Goal: Transaction & Acquisition: Book appointment/travel/reservation

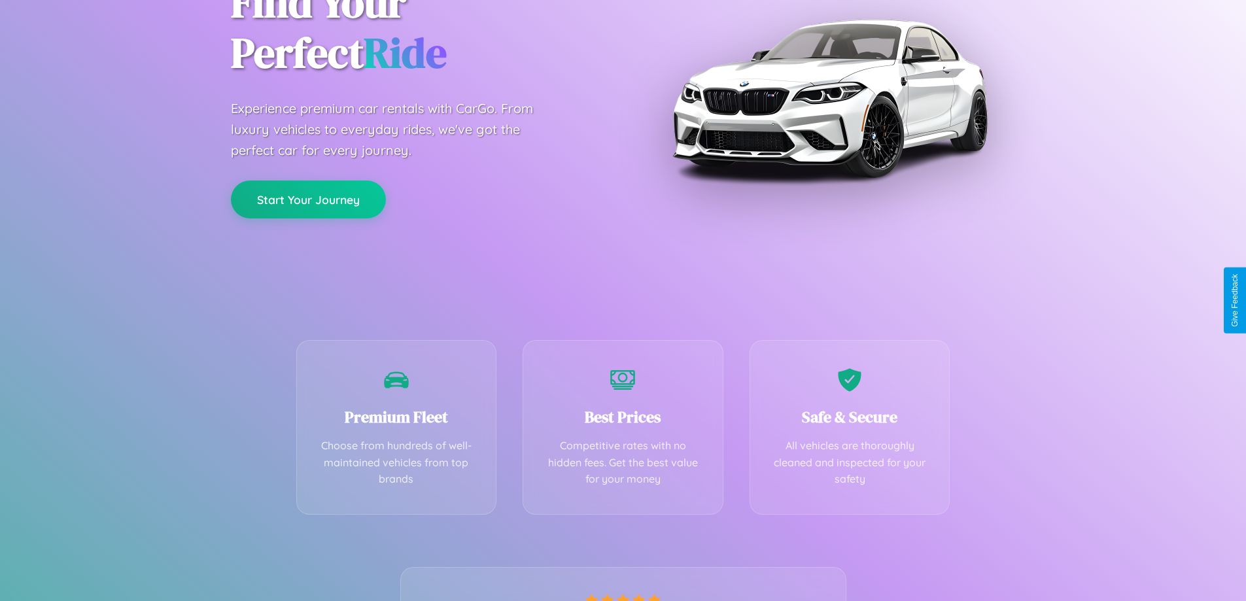
scroll to position [258, 0]
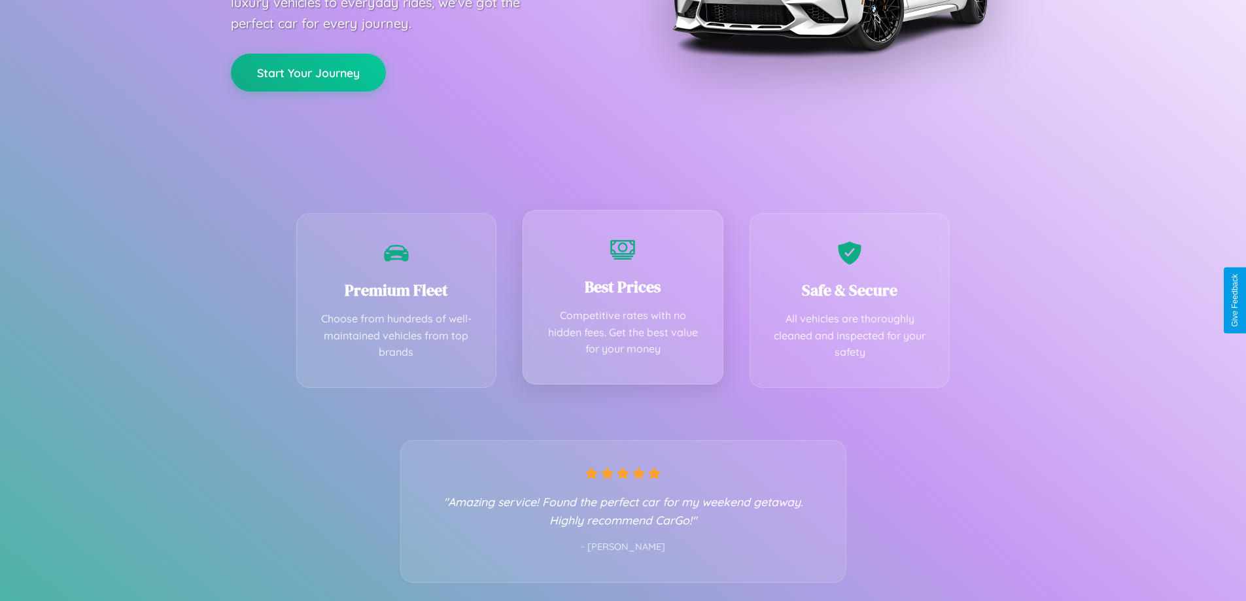
click at [623, 300] on div "Best Prices Competitive rates with no hidden fees. Get the best value for your …" at bounding box center [623, 297] width 201 height 175
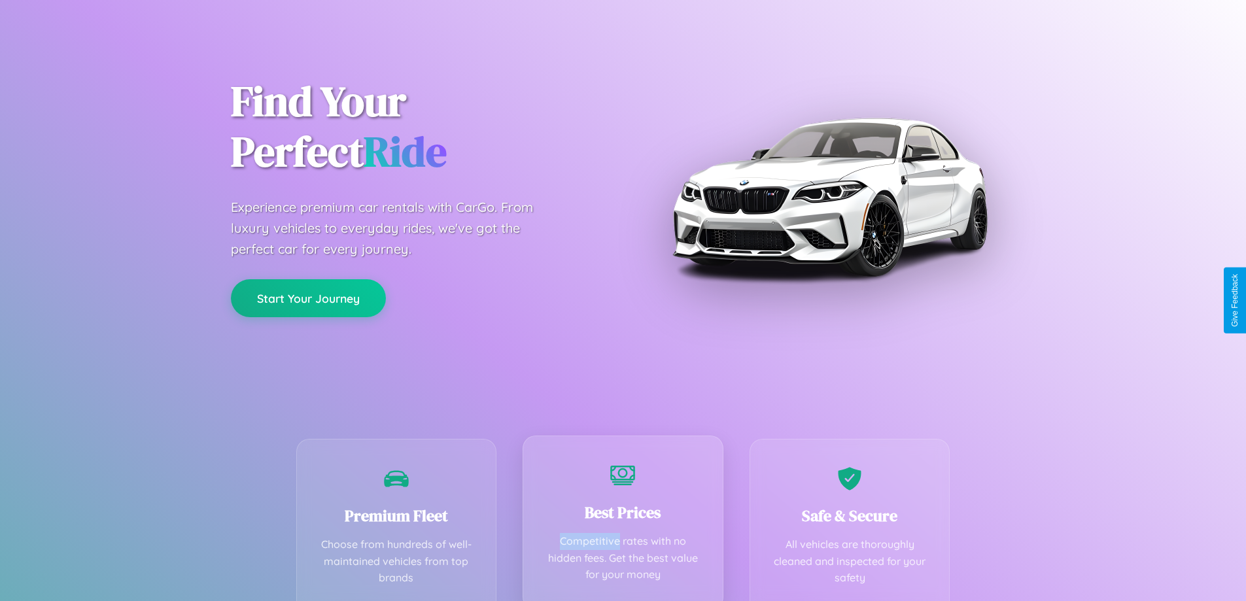
scroll to position [0, 0]
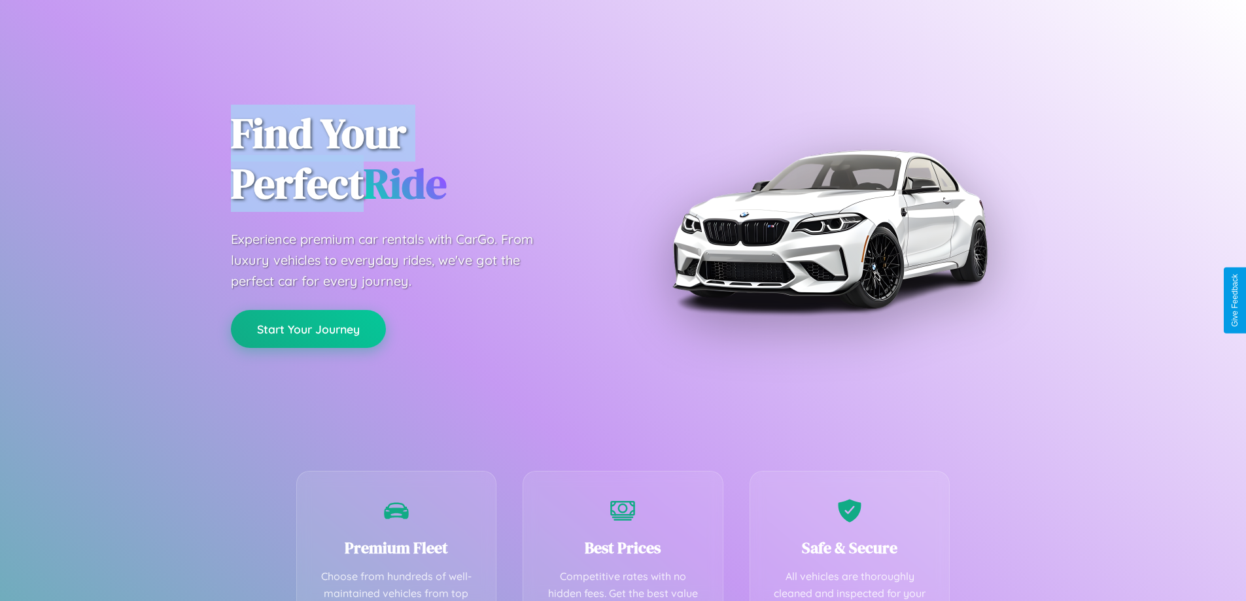
click at [308, 329] on button "Start Your Journey" at bounding box center [308, 329] width 155 height 38
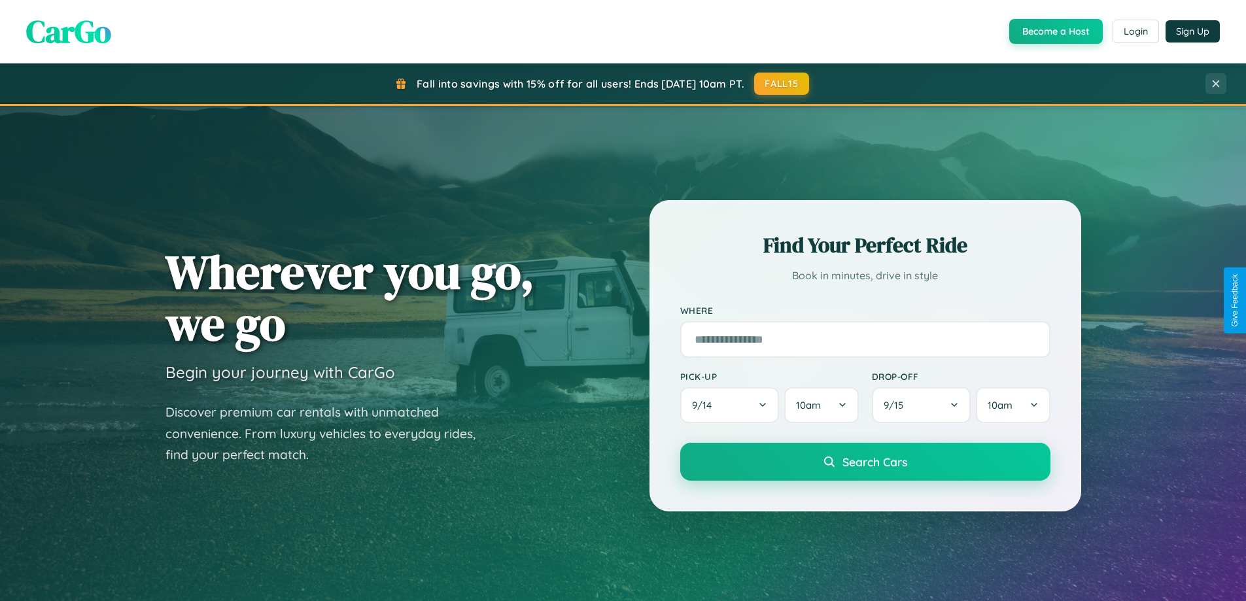
scroll to position [900, 0]
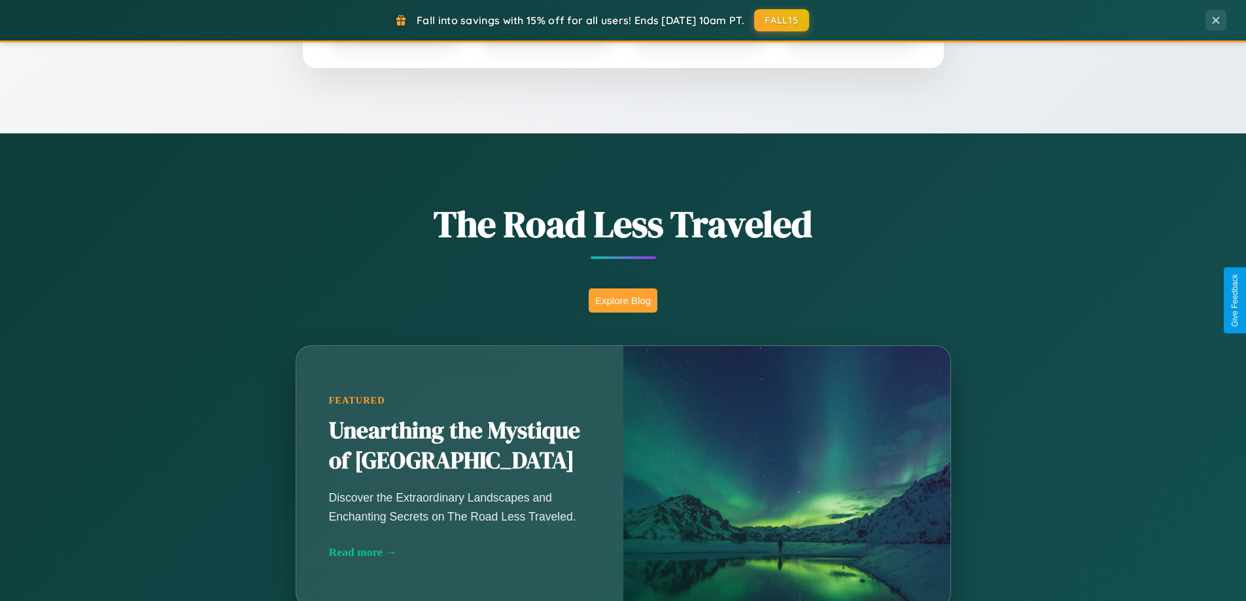
click at [623, 300] on button "Explore Blog" at bounding box center [623, 301] width 69 height 24
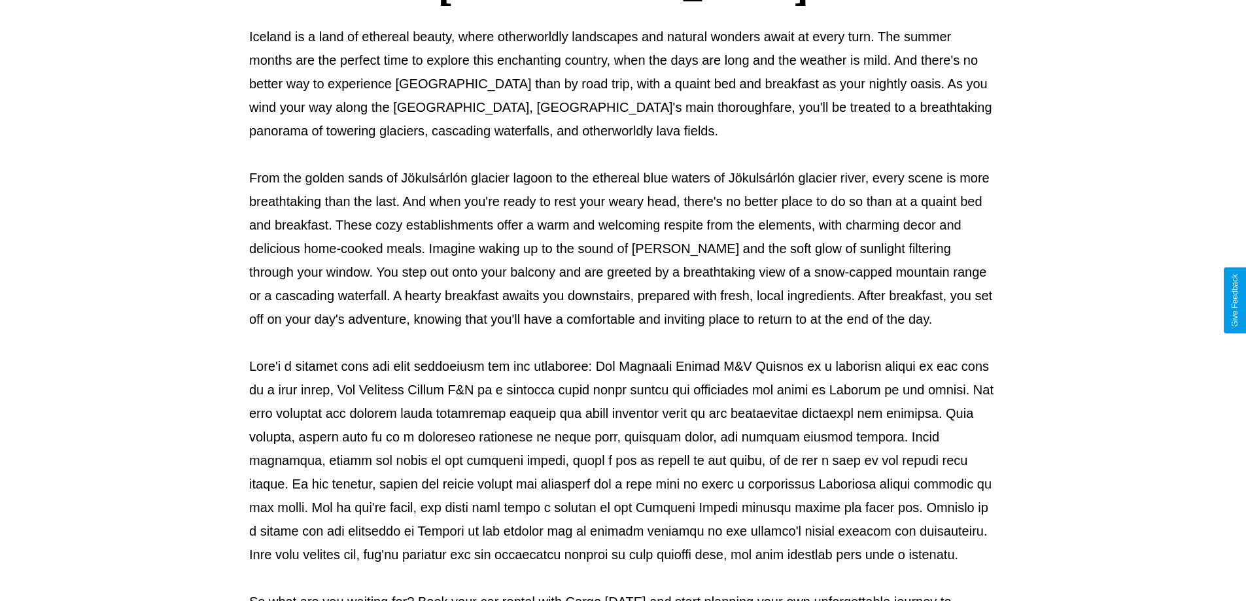
scroll to position [423, 0]
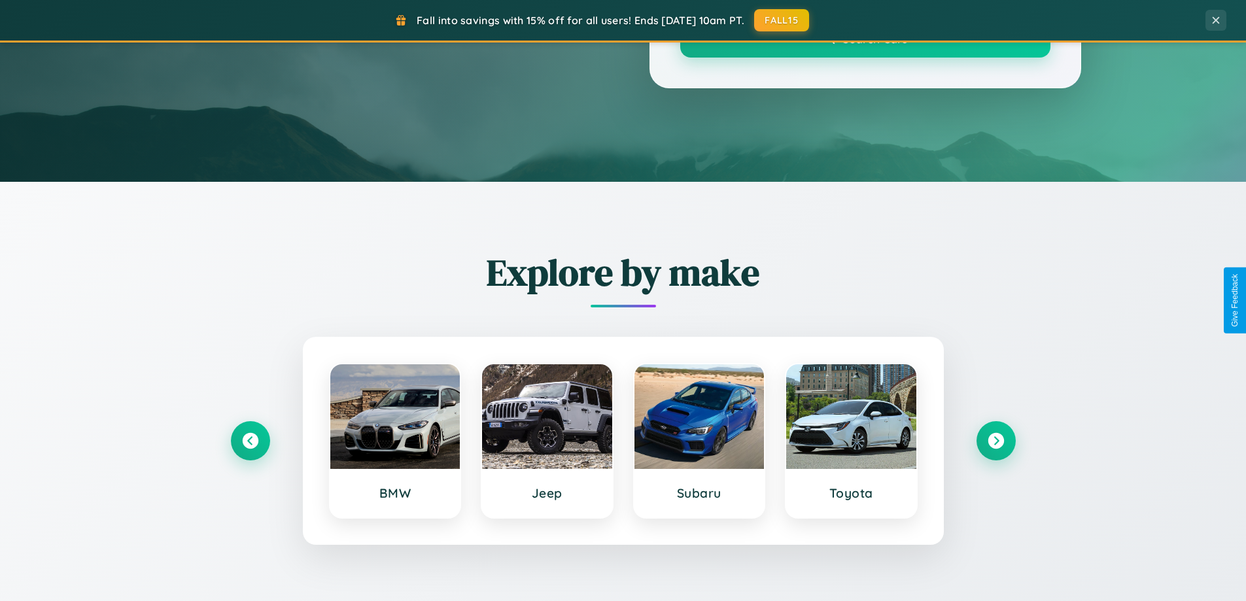
scroll to position [900, 0]
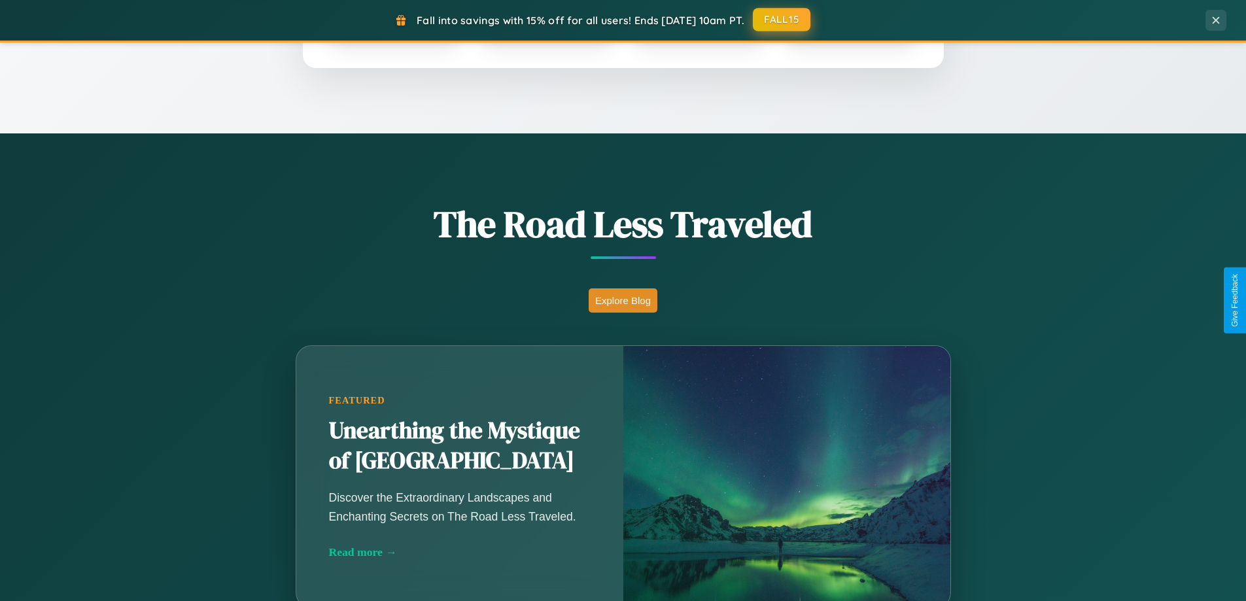
click at [782, 20] on button "FALL15" at bounding box center [782, 20] width 58 height 24
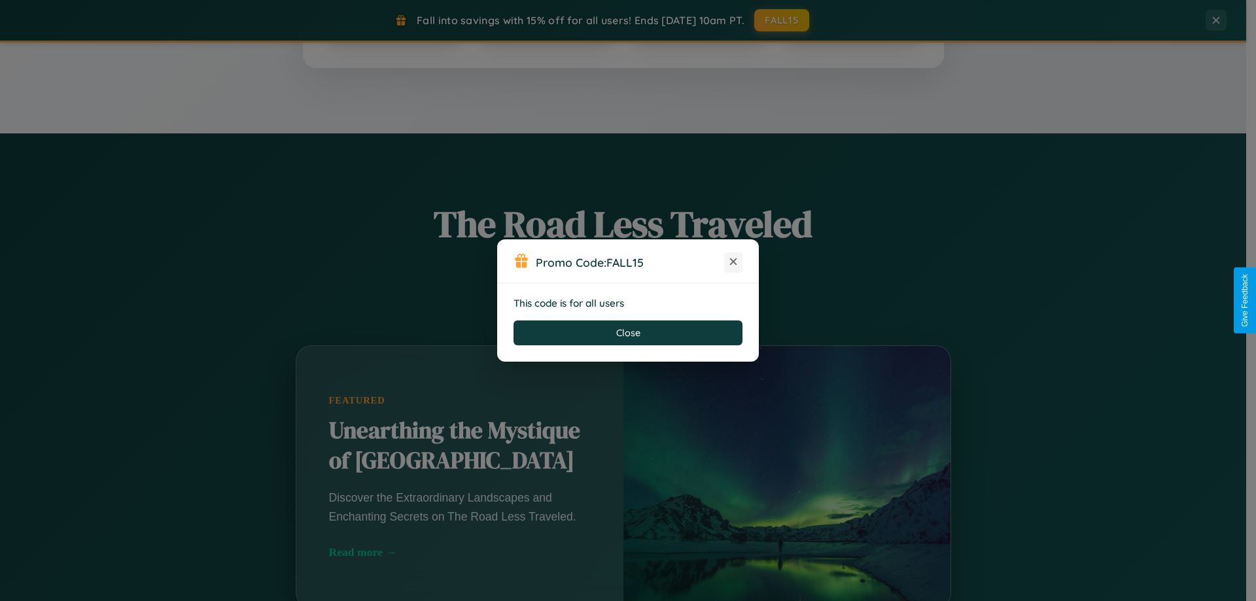
click at [733, 262] on icon at bounding box center [733, 261] width 13 height 13
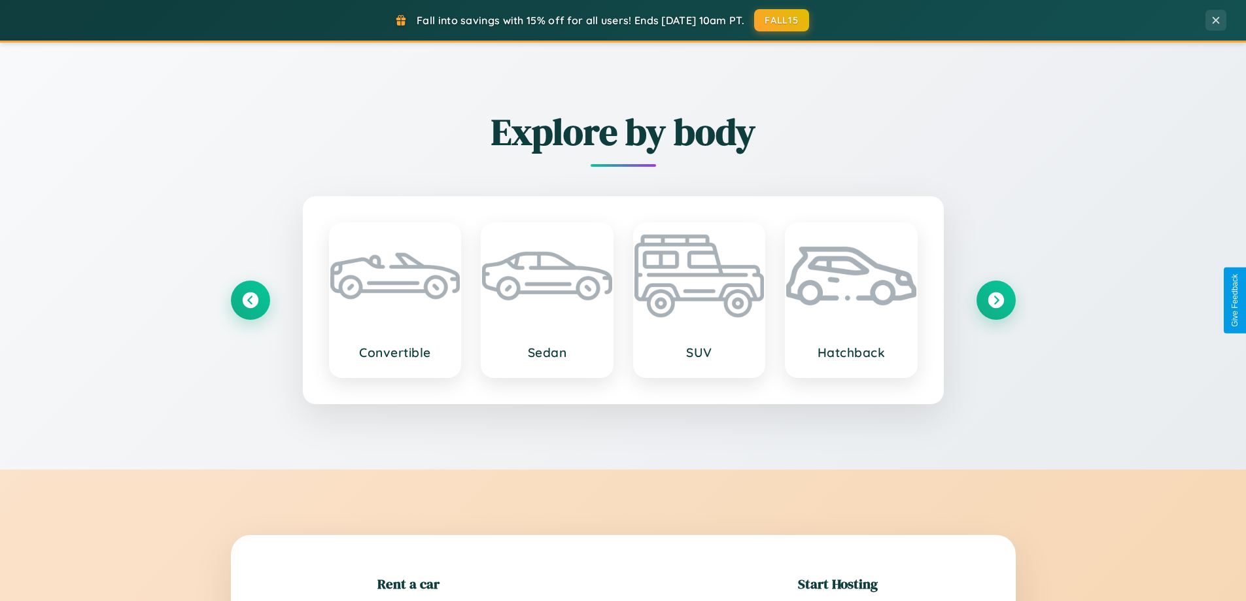
scroll to position [283, 0]
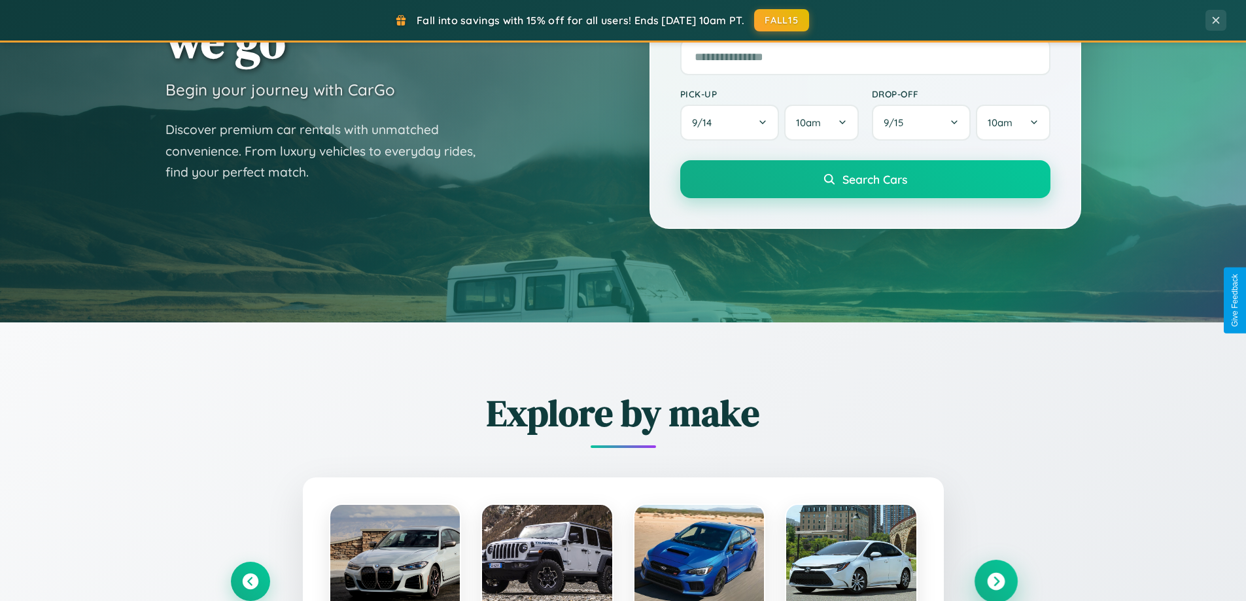
click at [996, 582] on icon at bounding box center [996, 582] width 18 height 18
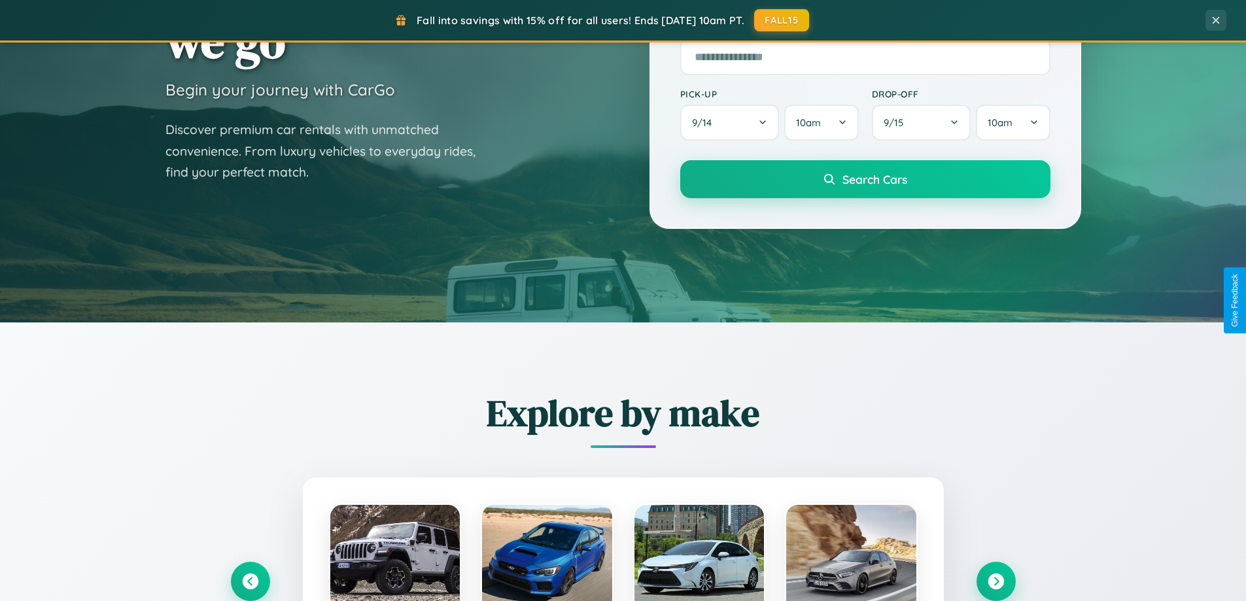
scroll to position [1310, 0]
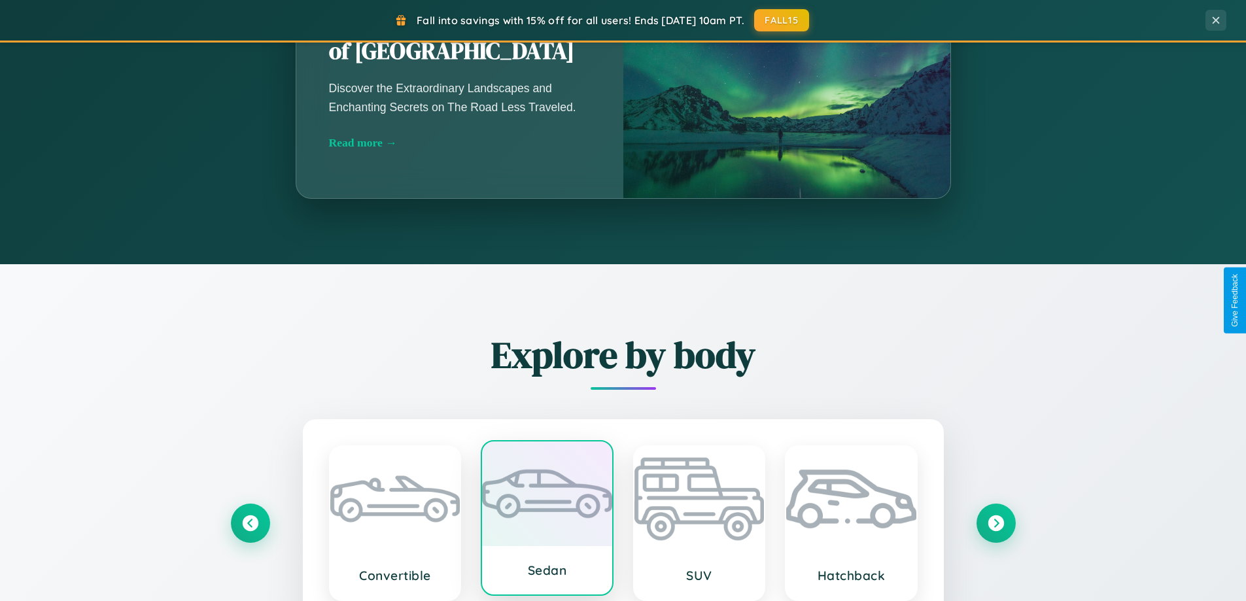
click at [547, 519] on div at bounding box center [547, 494] width 130 height 105
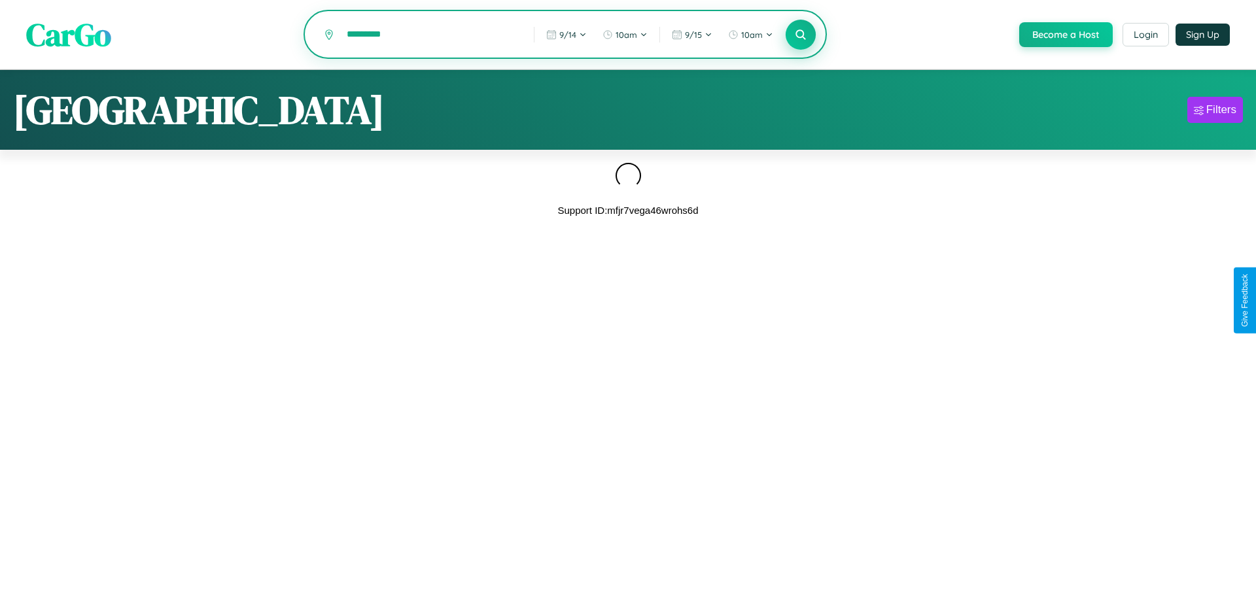
type input "*********"
click at [799, 35] on icon at bounding box center [800, 34] width 12 height 12
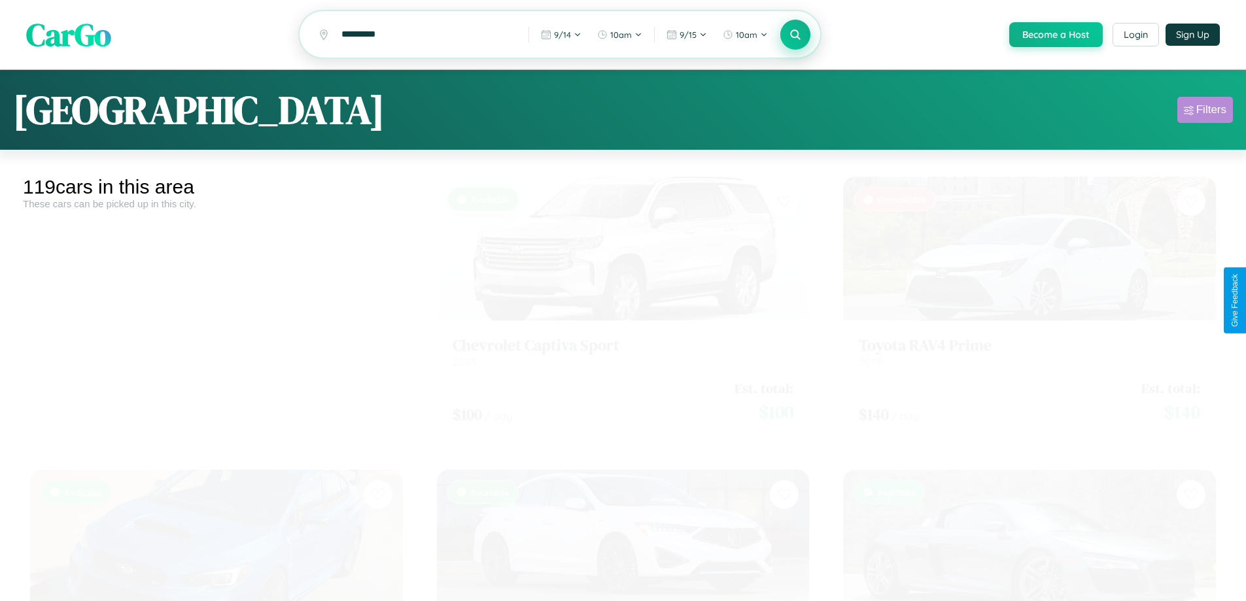
click at [1205, 112] on div "Filters" at bounding box center [1212, 109] width 30 height 13
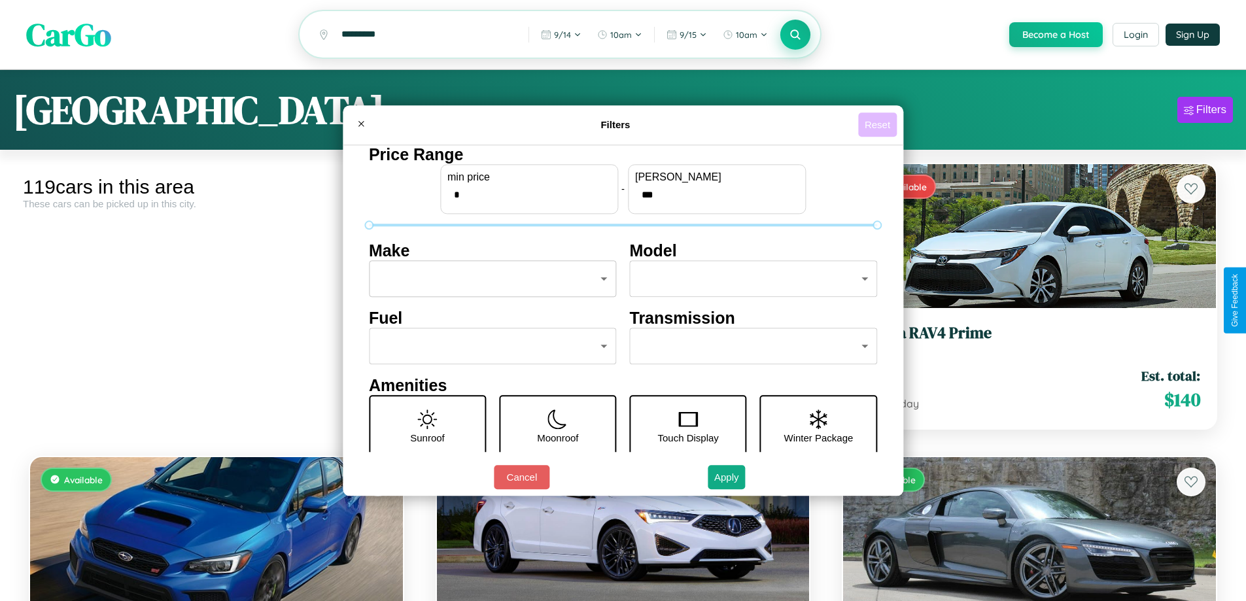
click at [879, 124] on button "Reset" at bounding box center [877, 125] width 39 height 24
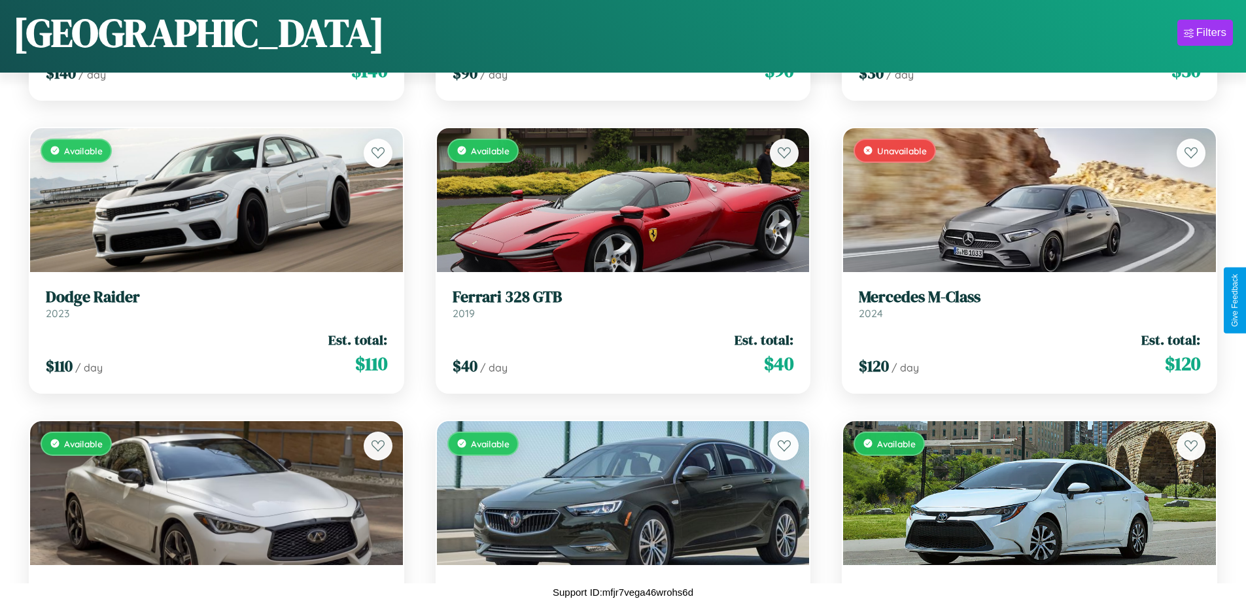
scroll to position [6932, 0]
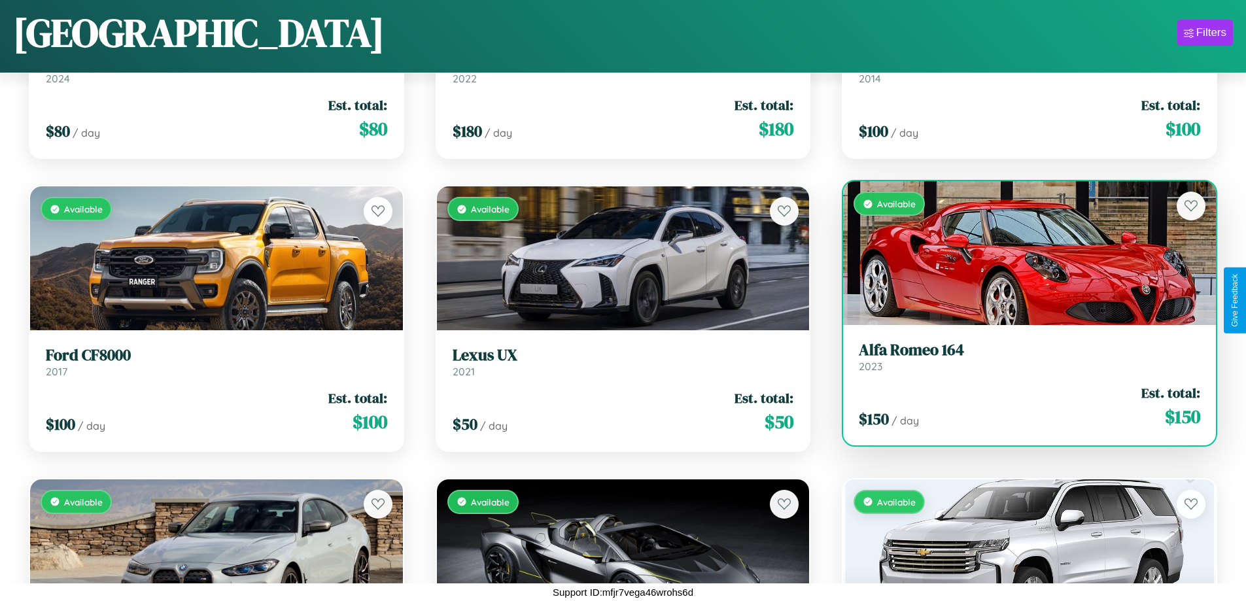
click at [1021, 362] on link "Alfa Romeo 164 2023" at bounding box center [1030, 357] width 342 height 32
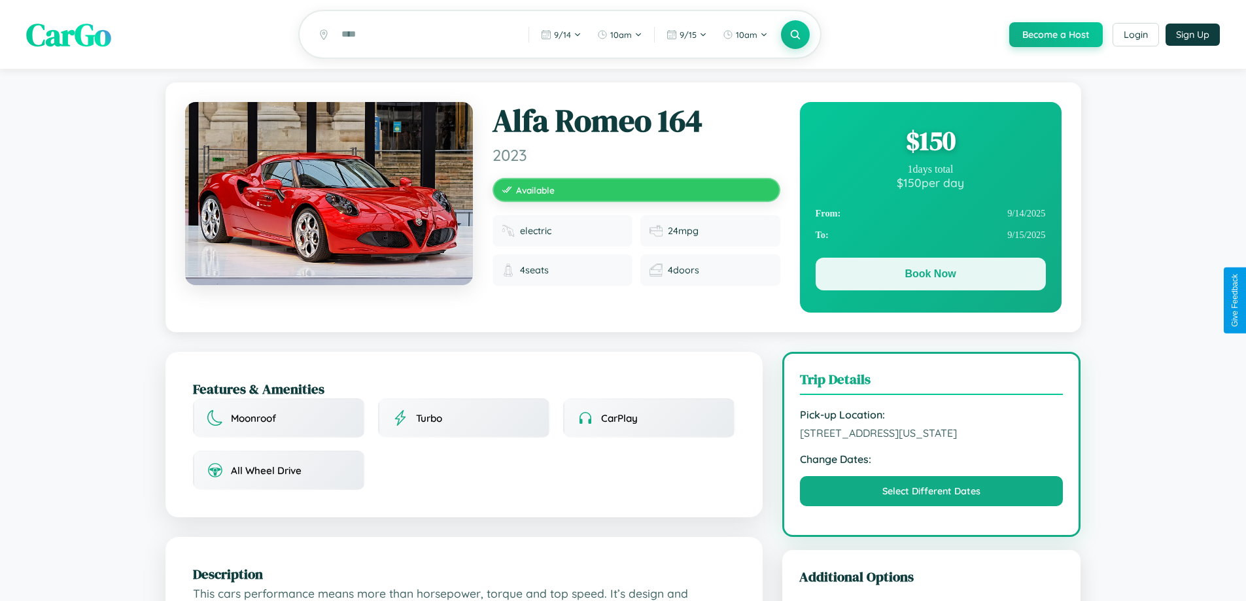
click at [930, 276] on button "Book Now" at bounding box center [931, 274] width 230 height 33
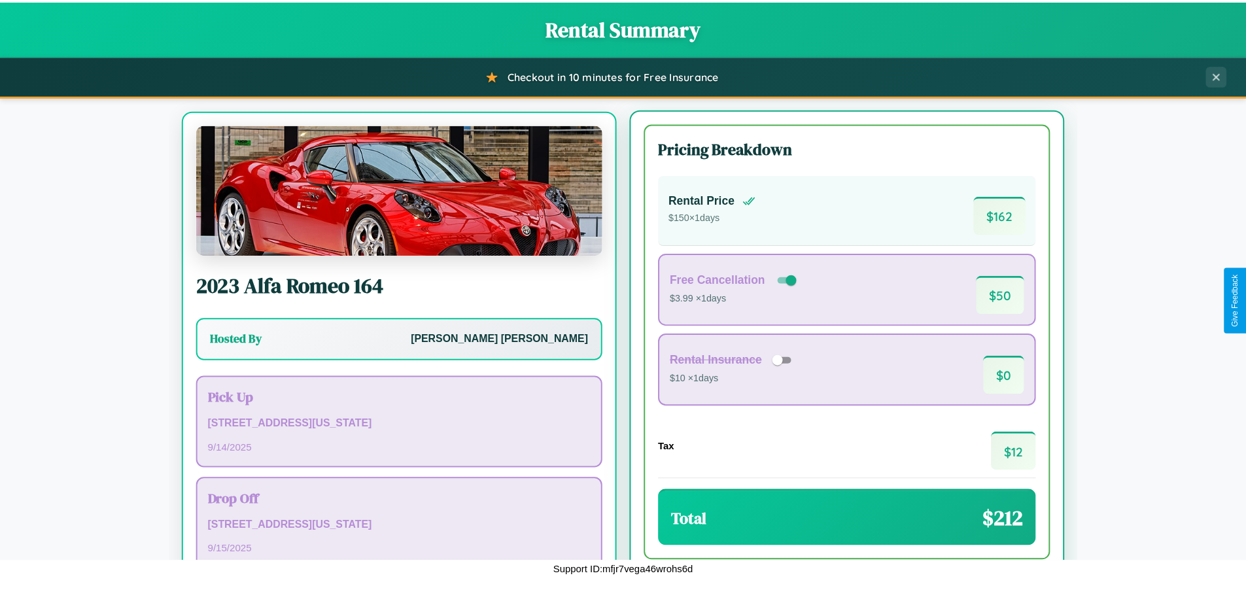
scroll to position [61, 0]
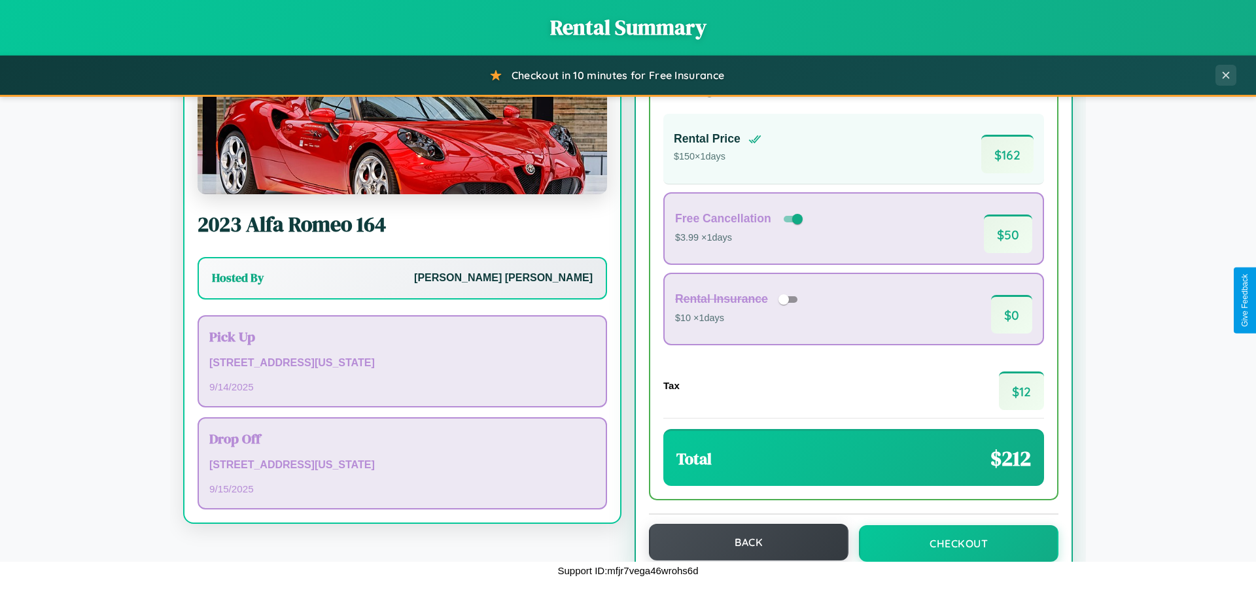
click at [743, 542] on button "Back" at bounding box center [749, 542] width 200 height 37
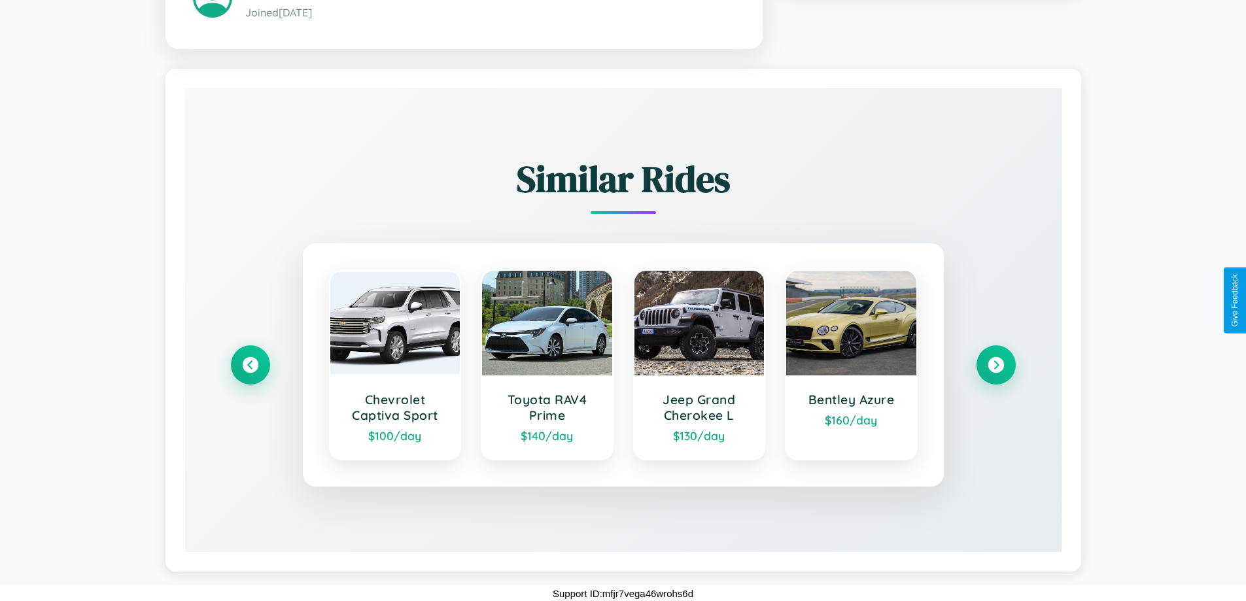
scroll to position [787, 0]
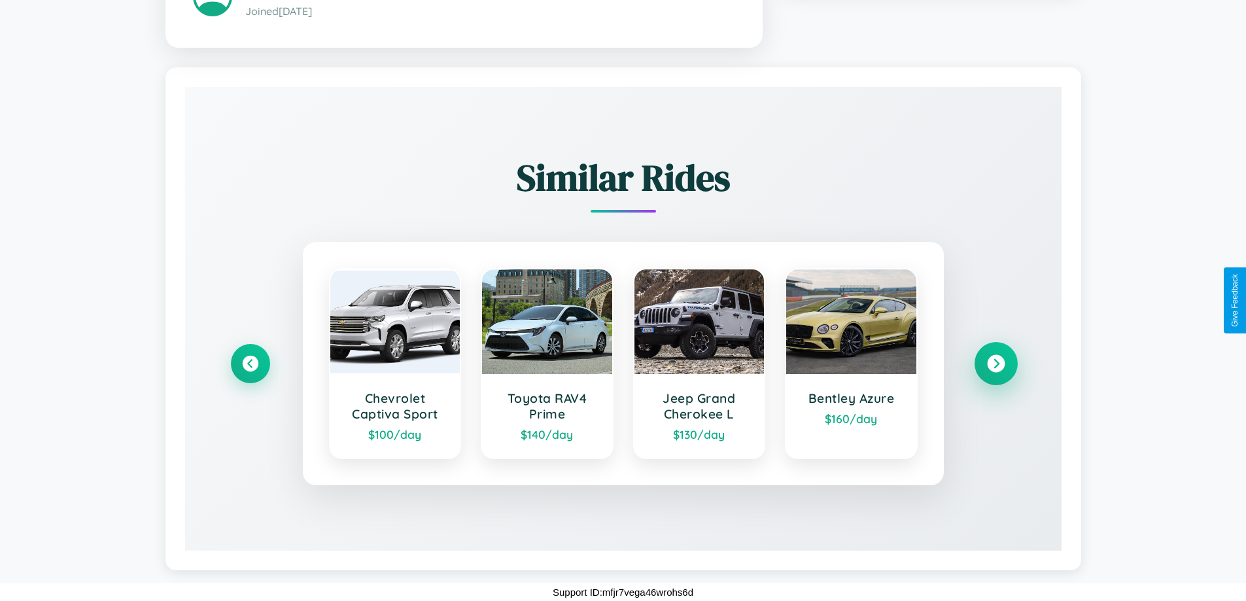
click at [996, 364] on icon at bounding box center [996, 364] width 18 height 18
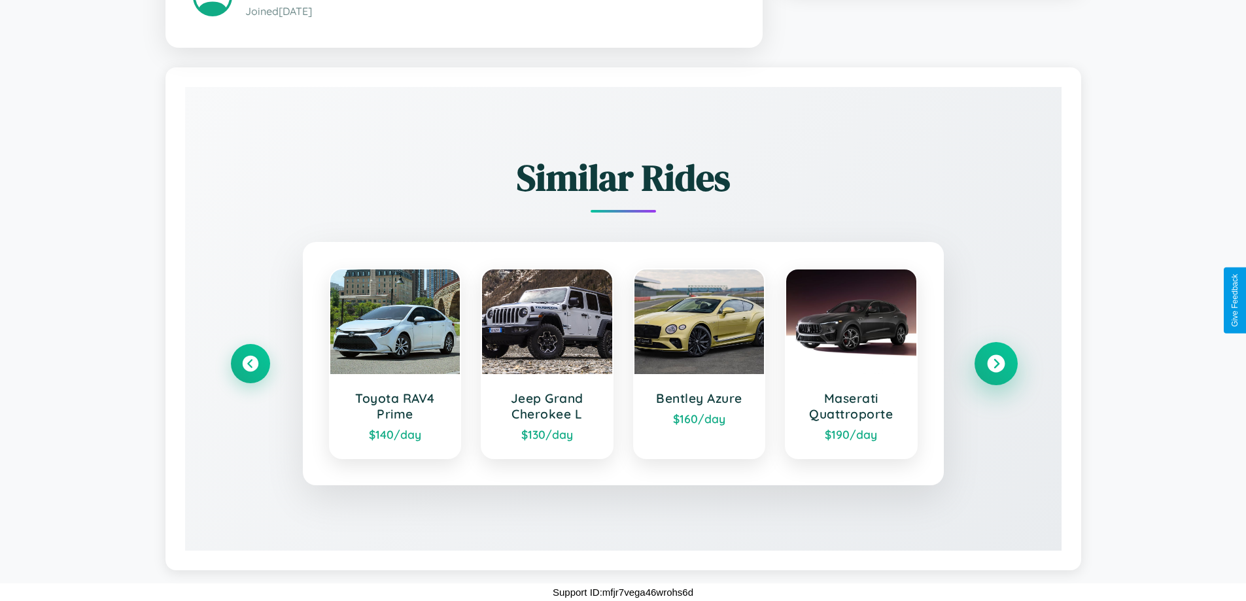
click at [996, 364] on icon at bounding box center [996, 364] width 18 height 18
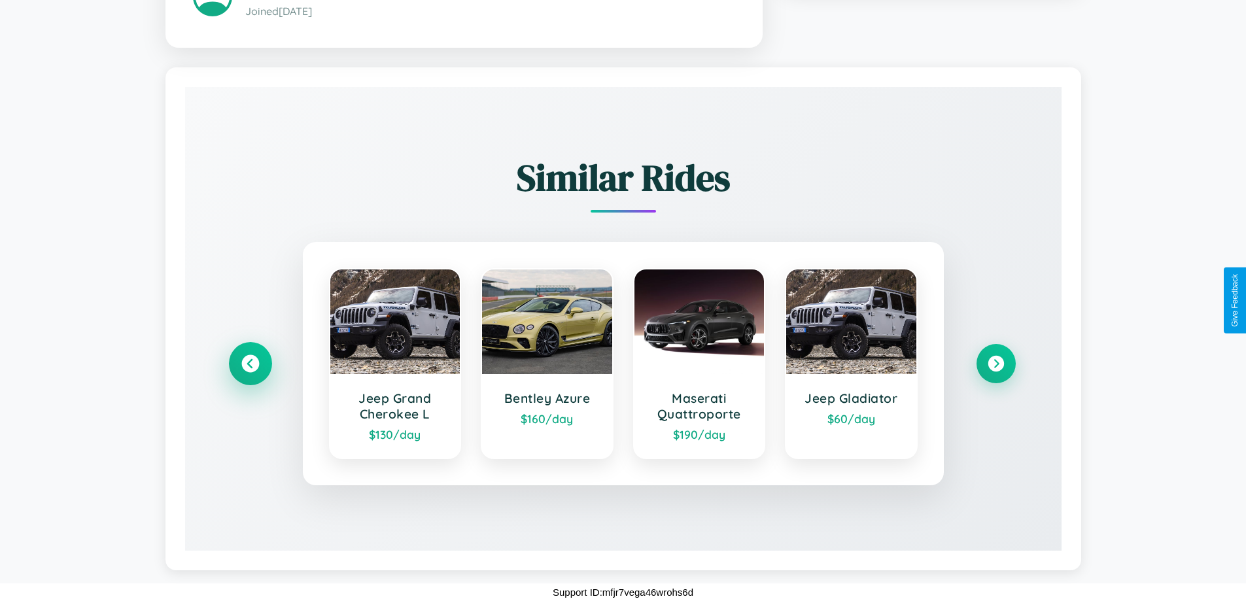
click at [250, 364] on icon at bounding box center [250, 364] width 18 height 18
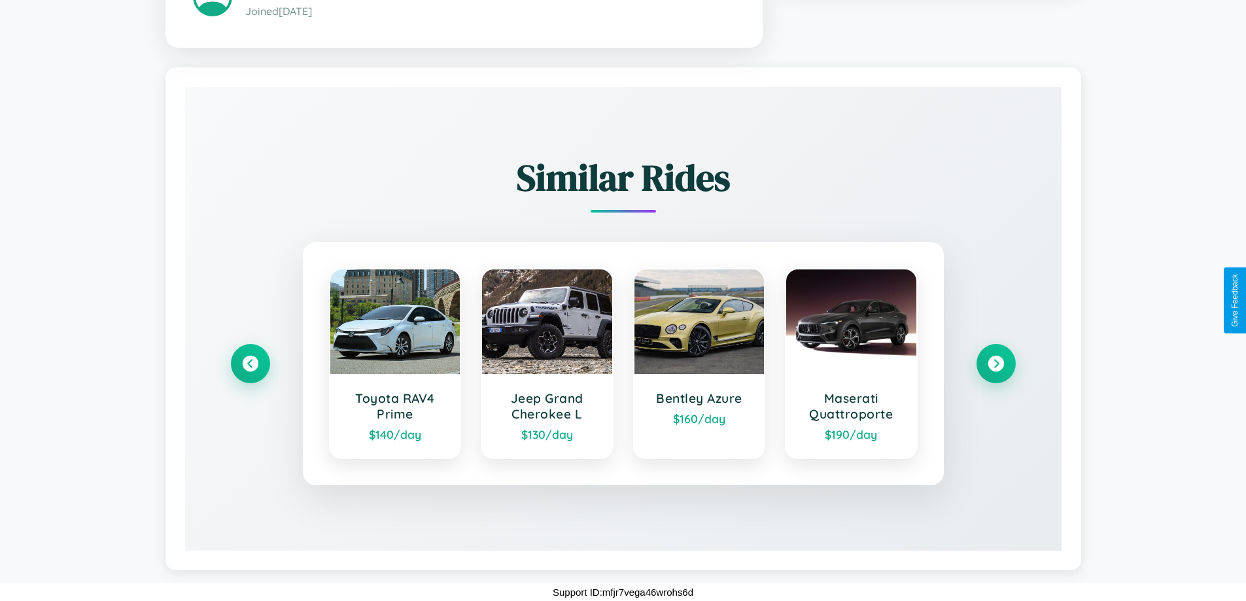
scroll to position [0, 0]
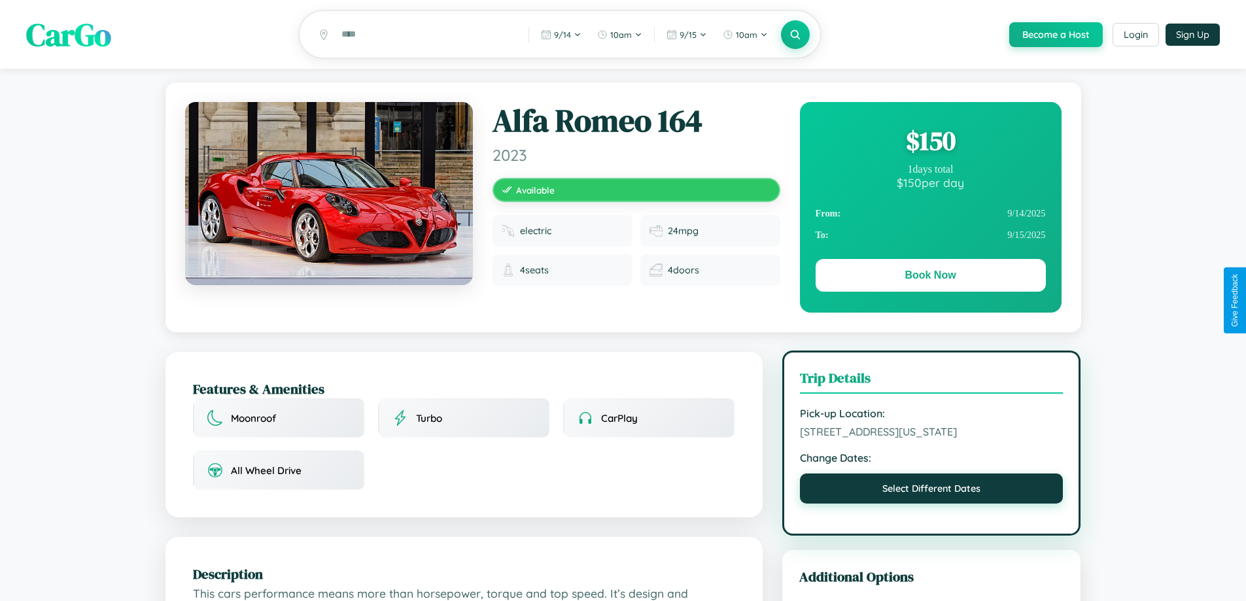
click at [932, 504] on button "Select Different Dates" at bounding box center [932, 489] width 264 height 30
select select "*"
select select "****"
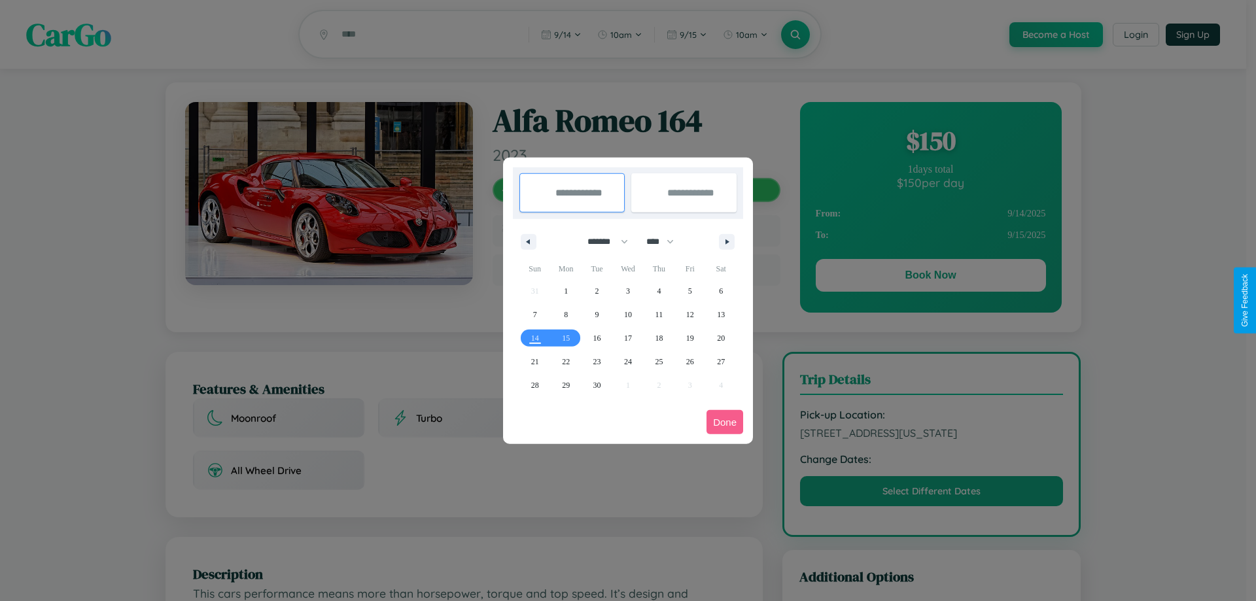
click at [602, 241] on select "******* ******** ***** ***** *** **** **** ****** ********* ******* ******** **…" at bounding box center [606, 242] width 56 height 22
select select "*"
click at [666, 241] on select "**** **** **** **** **** **** **** **** **** **** **** **** **** **** **** ****…" at bounding box center [659, 242] width 39 height 22
select select "****"
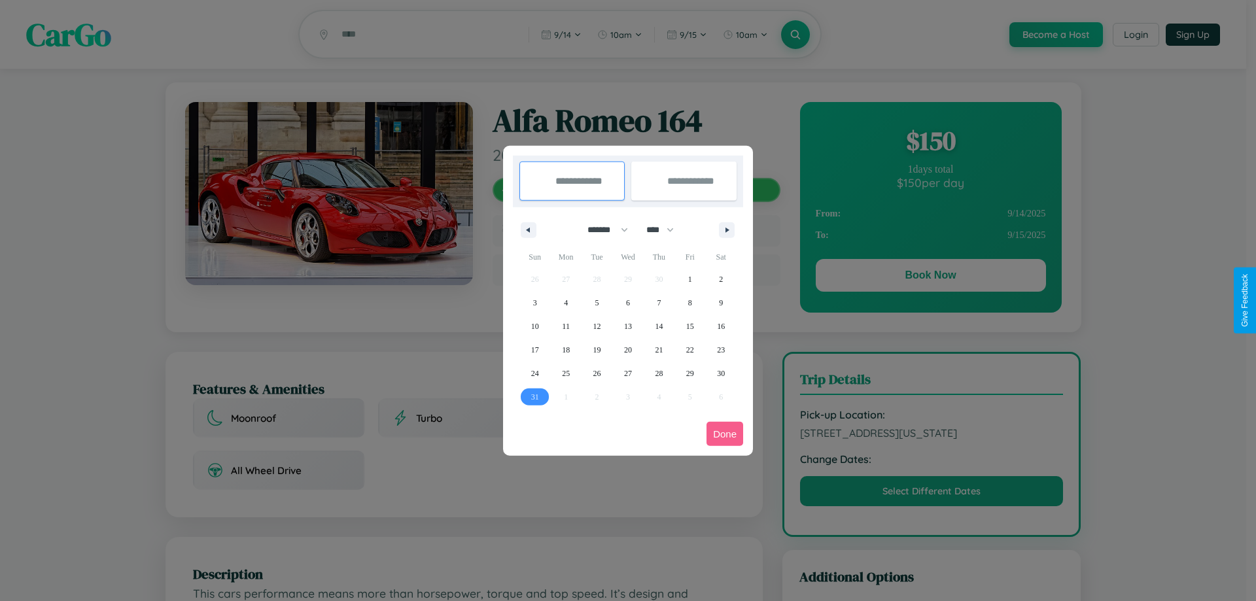
click at [535, 396] on span "31" at bounding box center [535, 397] width 8 height 24
type input "**********"
click at [727, 230] on icon "button" at bounding box center [729, 230] width 7 height 5
select select "*"
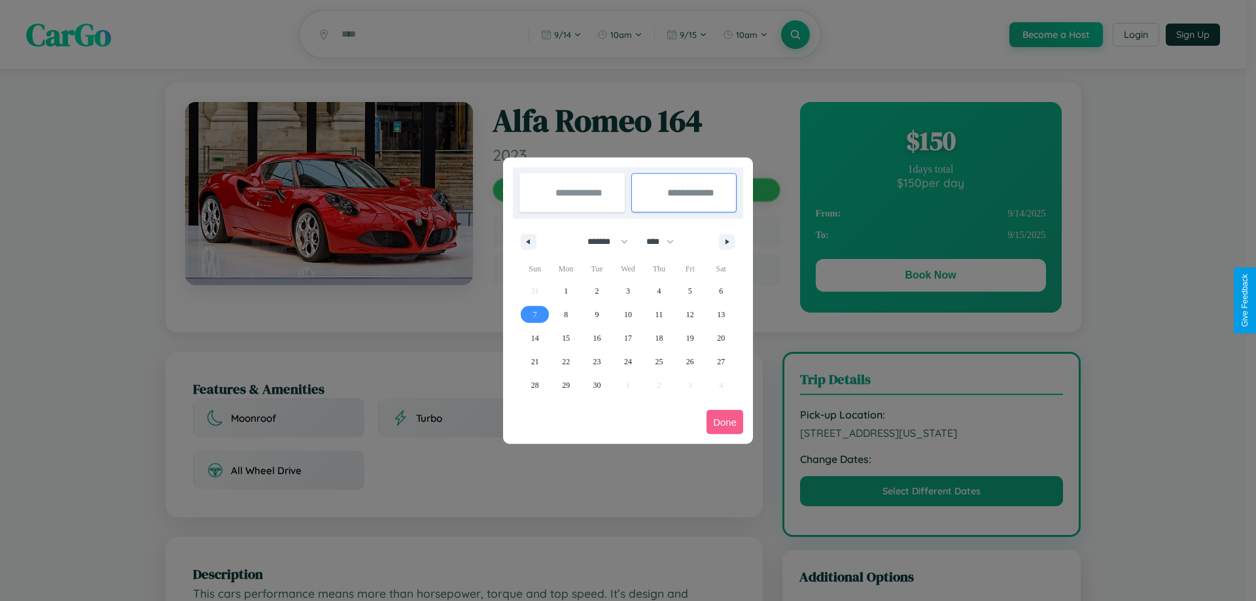
click at [535, 314] on span "7" at bounding box center [535, 315] width 4 height 24
type input "**********"
select select "*"
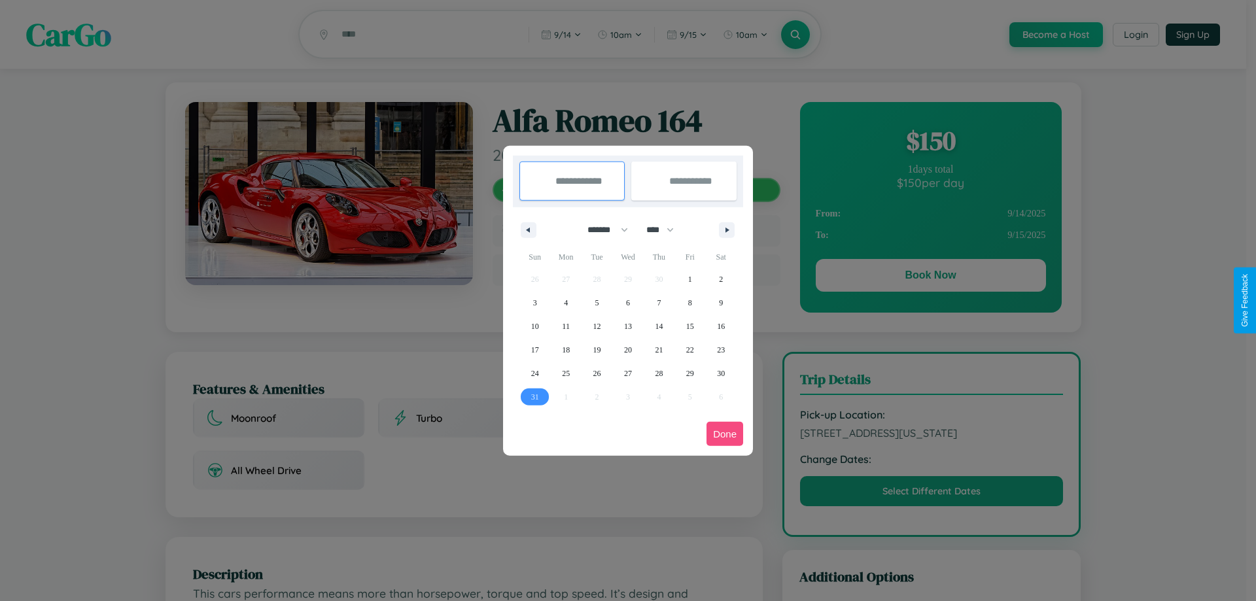
click at [725, 434] on button "Done" at bounding box center [725, 434] width 37 height 24
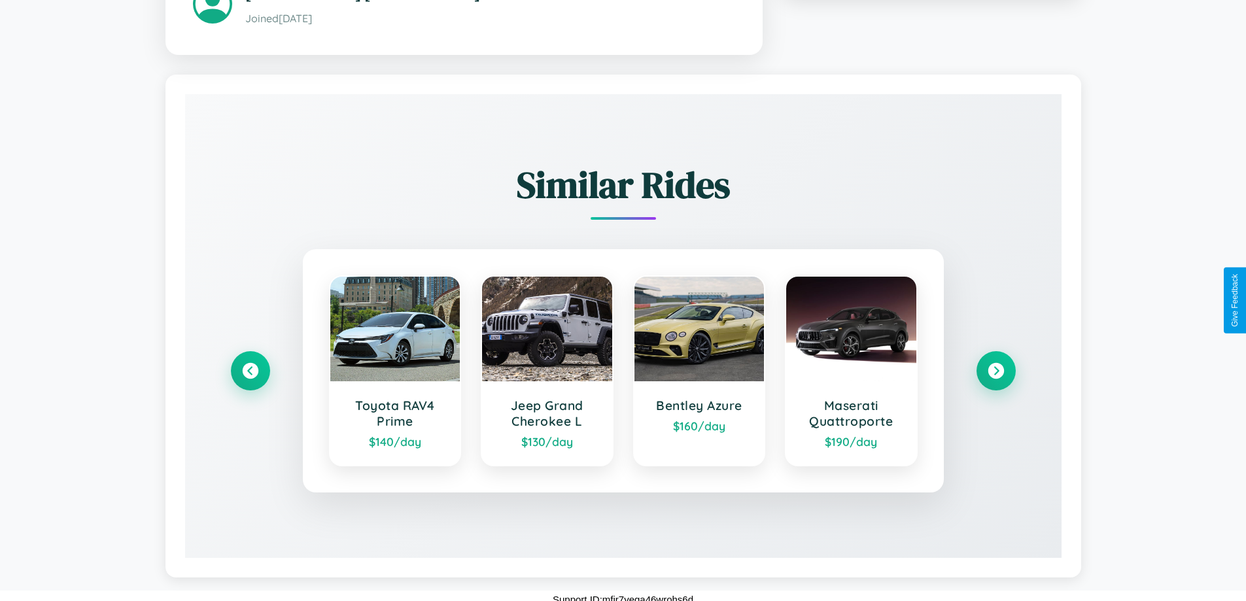
scroll to position [787, 0]
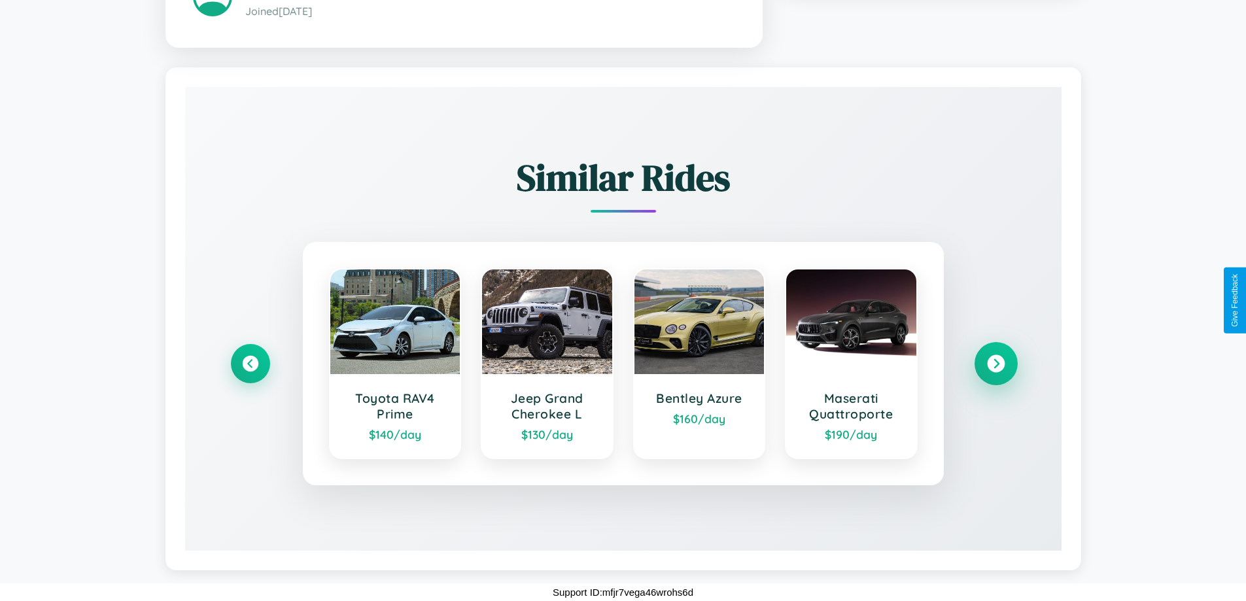
click at [996, 364] on icon at bounding box center [996, 364] width 18 height 18
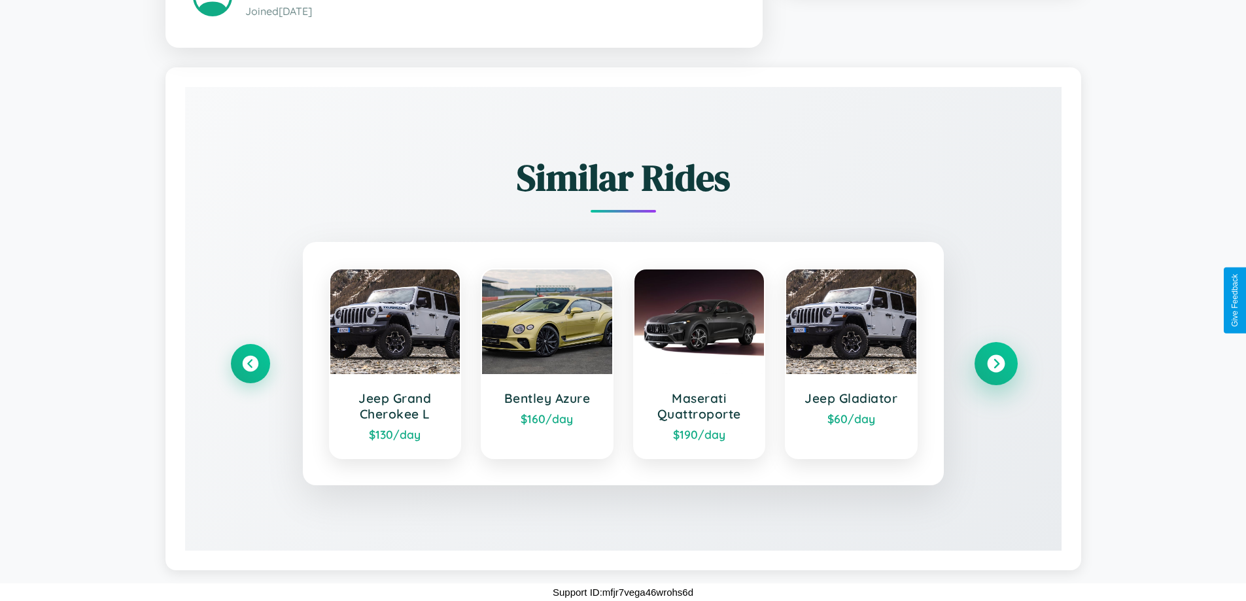
click at [996, 364] on icon at bounding box center [996, 364] width 18 height 18
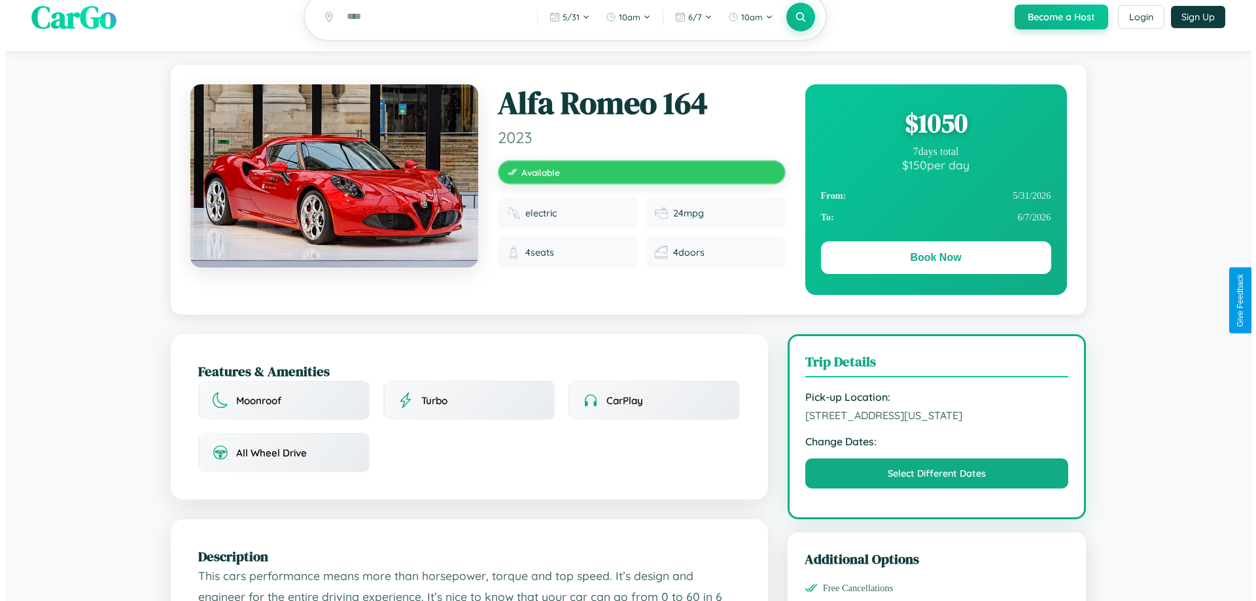
scroll to position [0, 0]
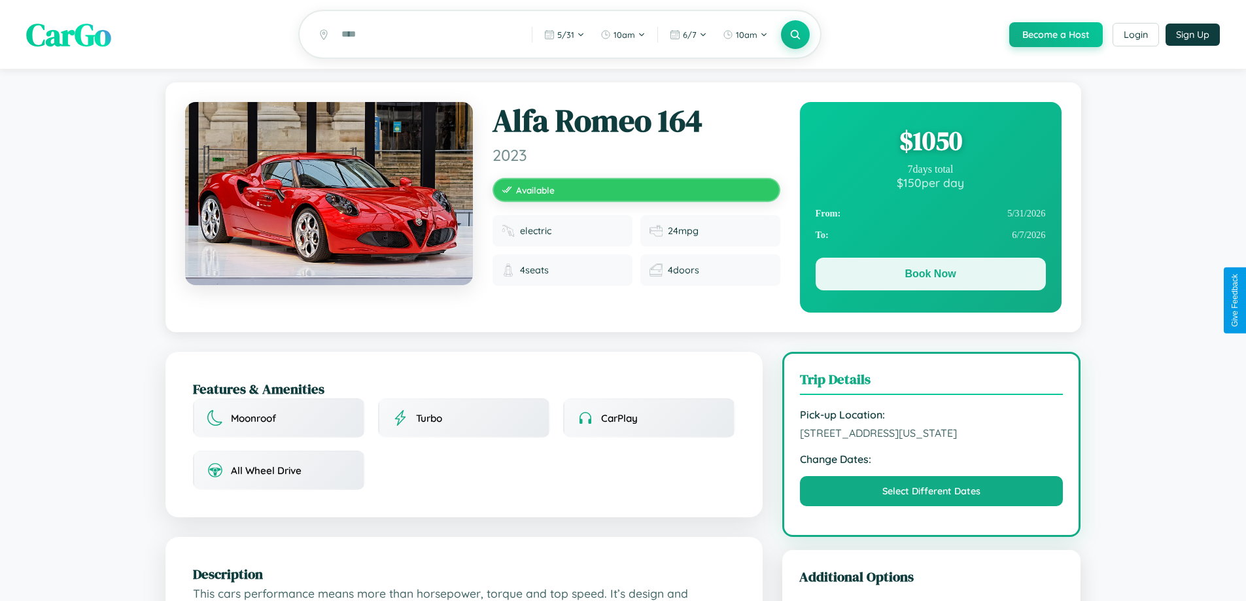
click at [930, 276] on button "Book Now" at bounding box center [931, 274] width 230 height 33
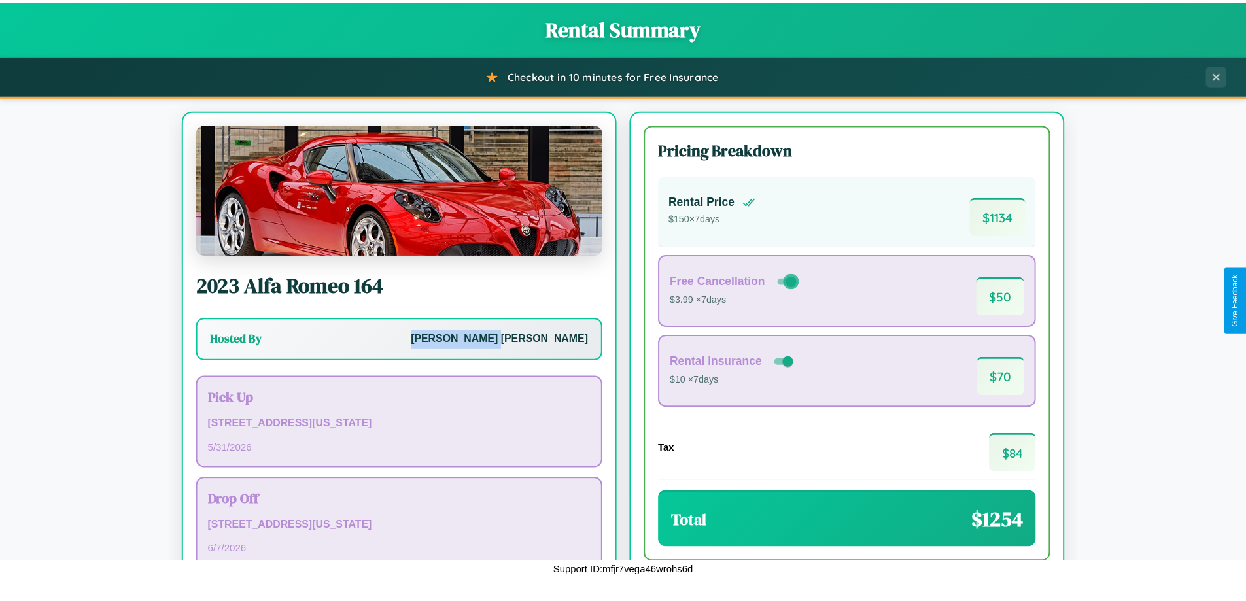
scroll to position [90, 0]
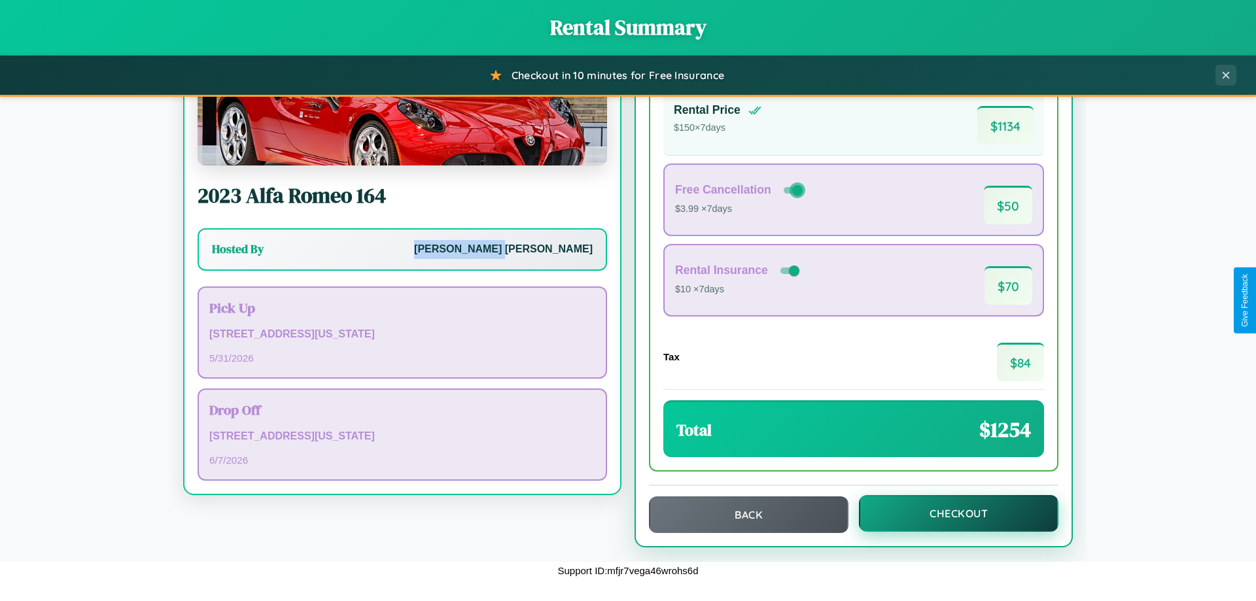
click at [950, 514] on button "Checkout" at bounding box center [959, 513] width 200 height 37
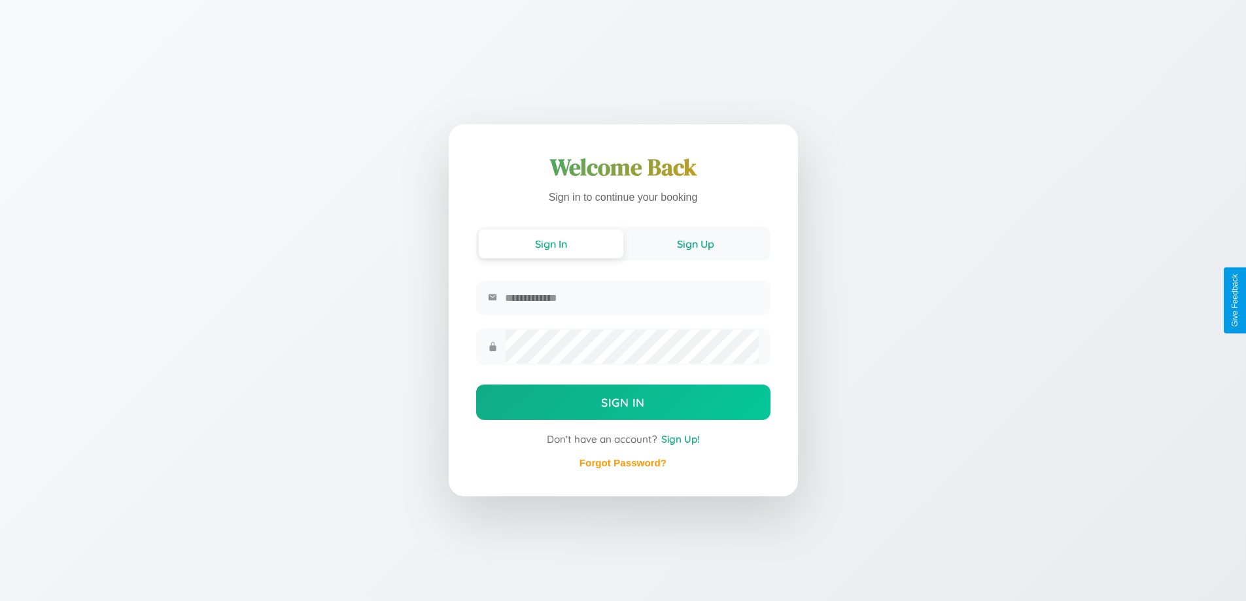
click at [695, 243] on button "Sign Up" at bounding box center [695, 244] width 145 height 29
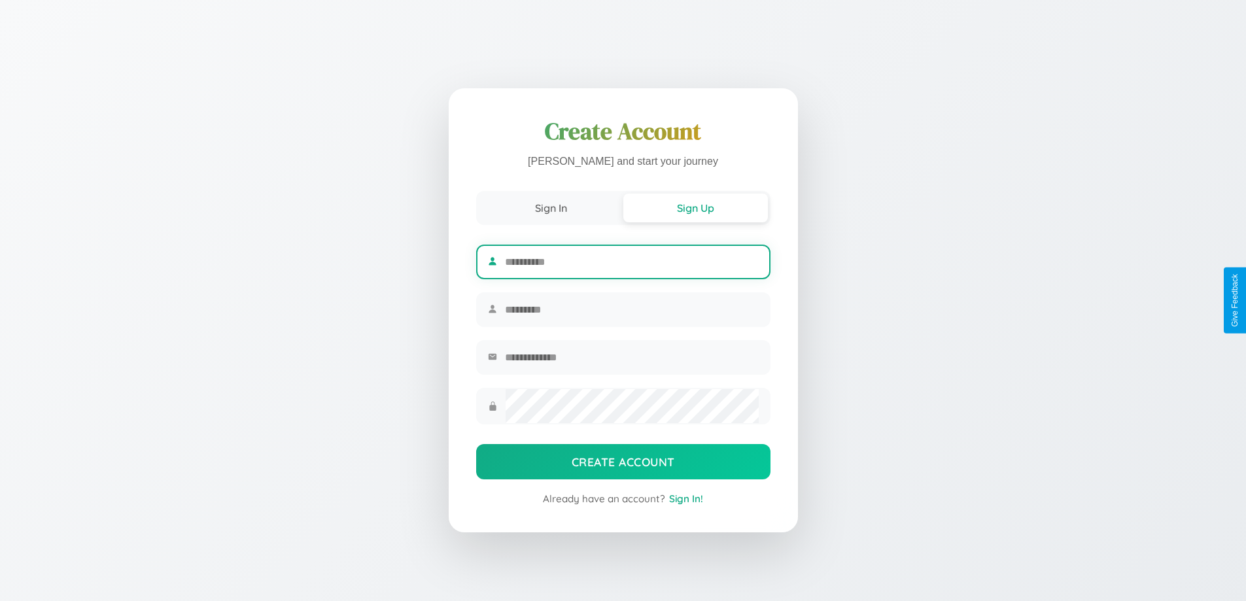
click at [631, 260] on input "text" at bounding box center [631, 262] width 253 height 32
type input "*****"
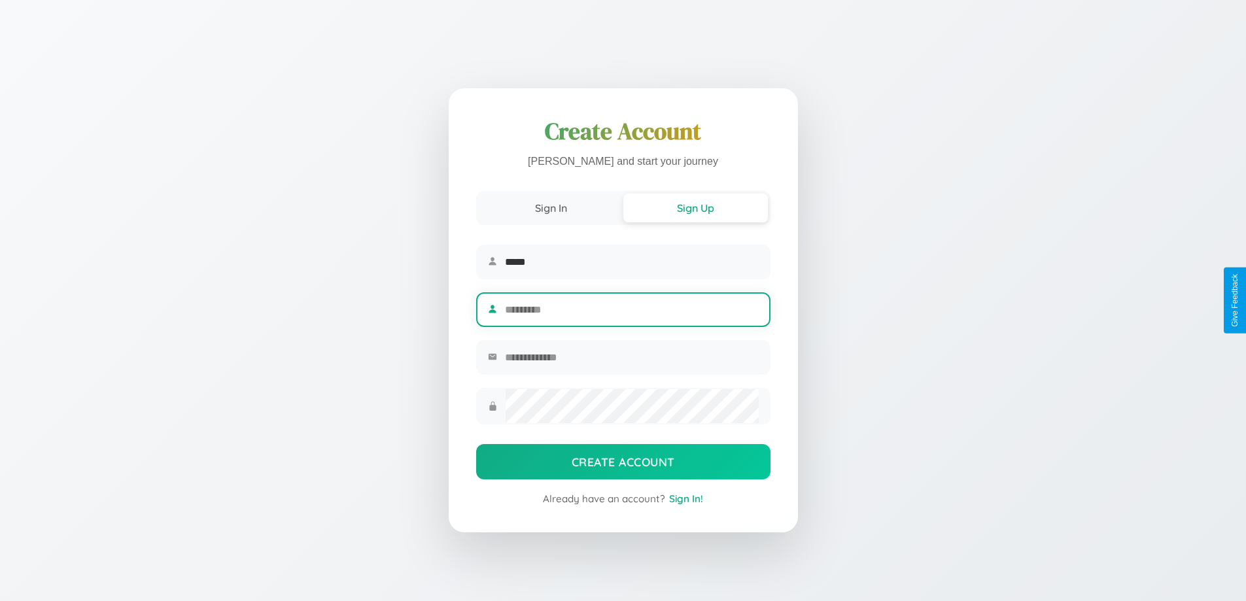
click at [631, 309] on input "text" at bounding box center [631, 310] width 253 height 32
type input "******"
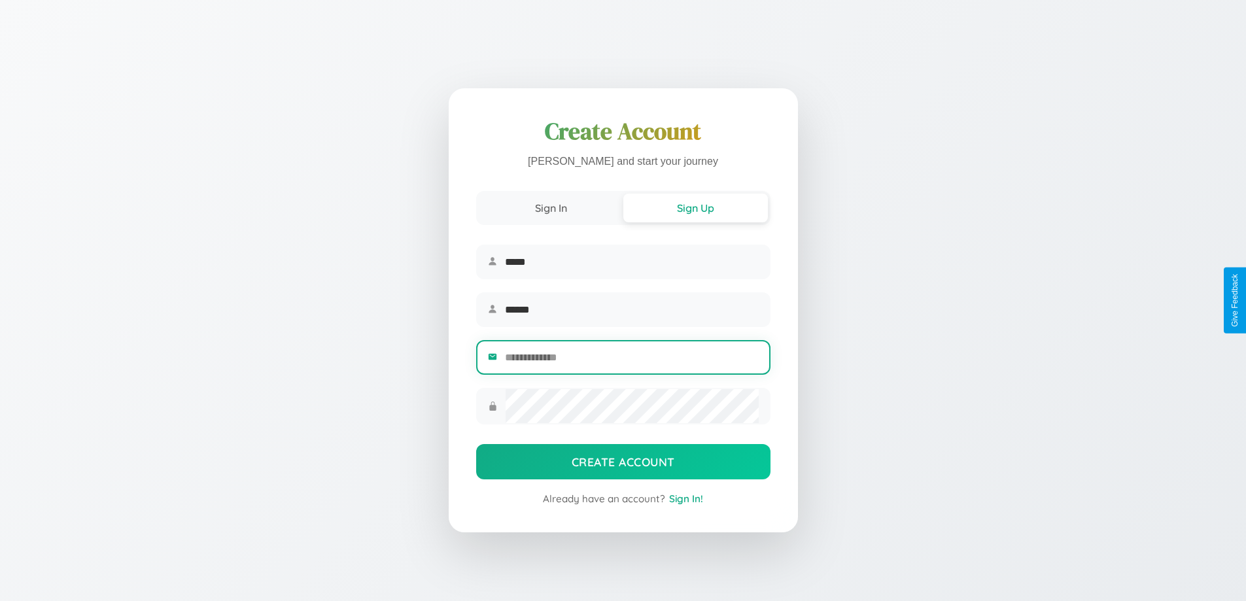
click at [631, 359] on input "email" at bounding box center [631, 358] width 253 height 32
type input "**********"
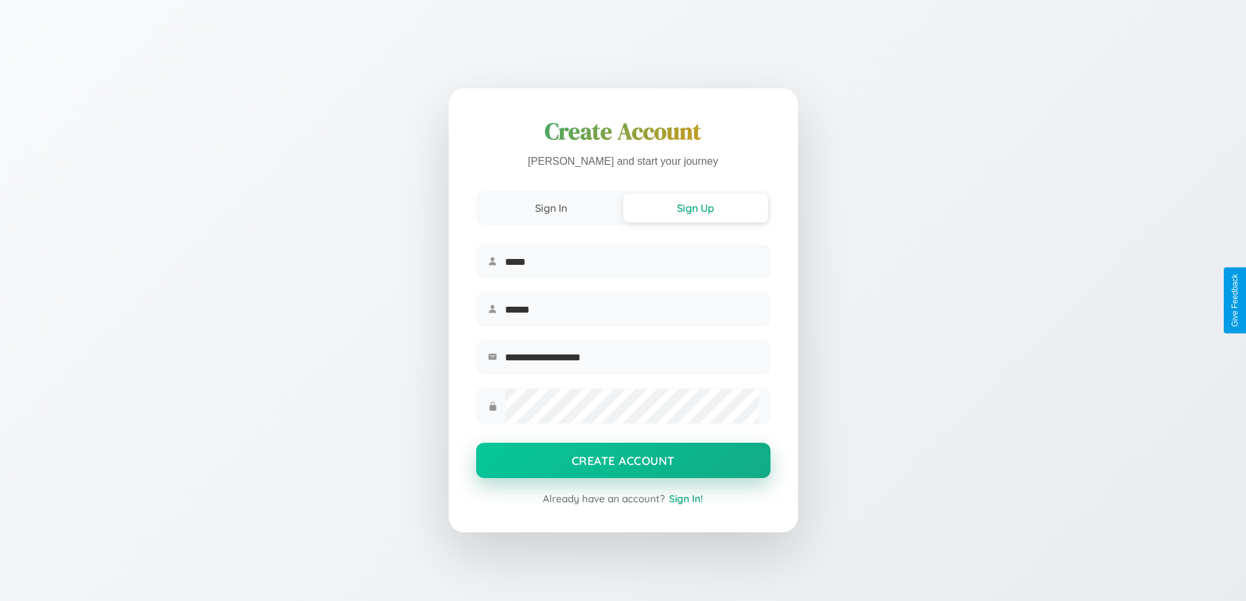
click at [623, 465] on button "Create Account" at bounding box center [623, 460] width 294 height 35
